Goal: Task Accomplishment & Management: Manage account settings

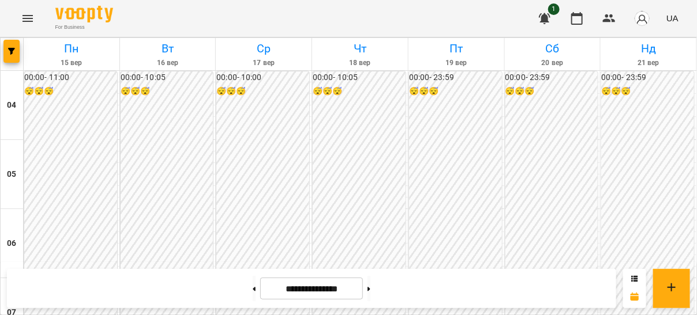
scroll to position [476, 0]
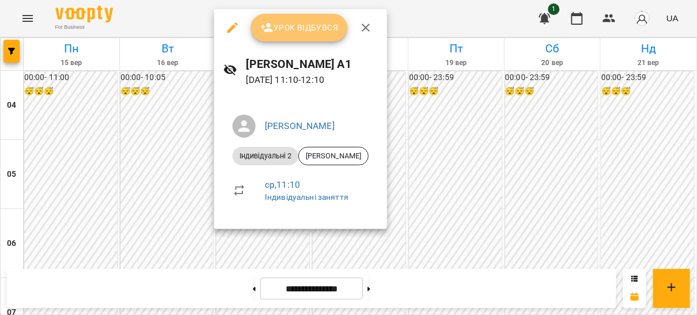
click at [280, 32] on span "Урок відбувся" at bounding box center [299, 28] width 78 height 14
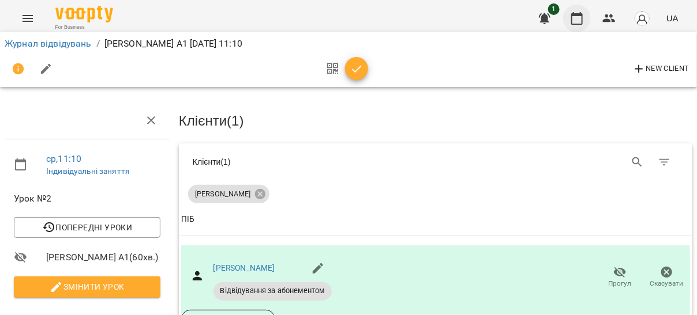
click at [581, 22] on icon "button" at bounding box center [577, 19] width 14 height 14
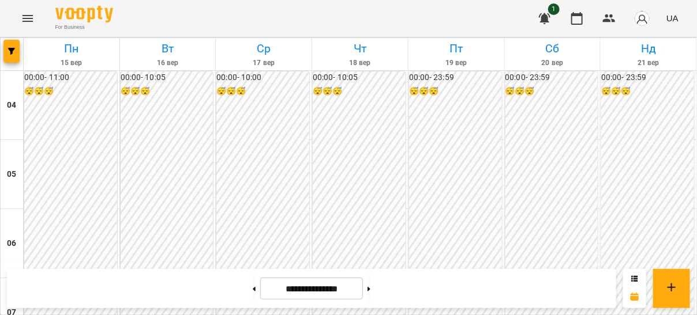
scroll to position [60, 0]
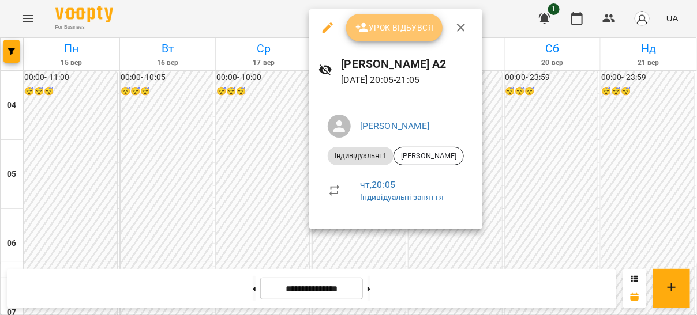
click at [383, 28] on span "Урок відбувся" at bounding box center [394, 28] width 78 height 14
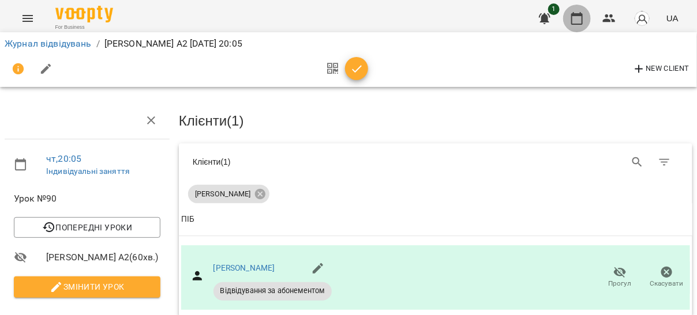
click at [577, 17] on icon "button" at bounding box center [577, 19] width 14 height 14
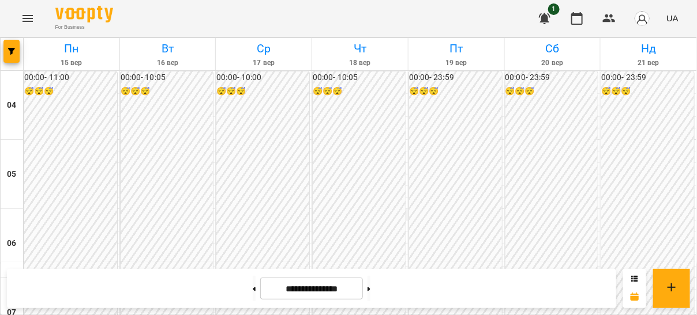
scroll to position [482, 0]
